Goal: Task Accomplishment & Management: Use online tool/utility

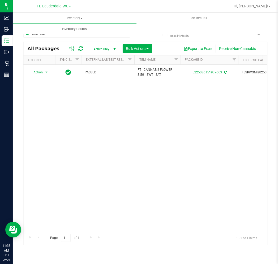
click at [89, 156] on div "Action Action Adjust qty Create package Edit attributes Global inventory Locate…" at bounding box center [144, 148] width 243 height 166
click at [90, 150] on div "Action Action Adjust qty Create package Edit attributes Global inventory Locate…" at bounding box center [144, 148] width 243 height 166
click at [63, 36] on input "3.5g - swt" at bounding box center [76, 34] width 107 height 8
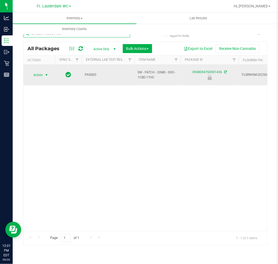
type input "0948094760901436"
click at [43, 74] on span "select" at bounding box center [46, 74] width 7 height 7
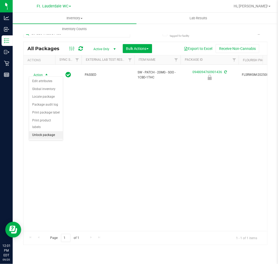
click at [44, 135] on li "Unlock package" at bounding box center [46, 135] width 34 height 8
